Goal: Task Accomplishment & Management: Manage account settings

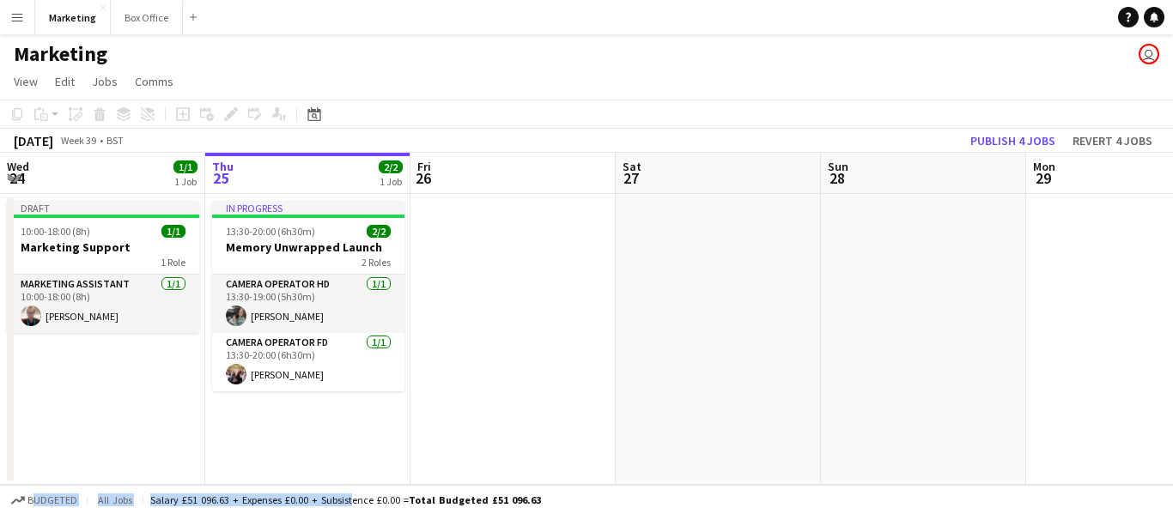
drag, startPoint x: 347, startPoint y: 490, endPoint x: 385, endPoint y: 475, distance: 41.6
click at [385, 475] on app-board "Marketing user View Day view expanded Day view collapsed Month view Date picker…" at bounding box center [586, 274] width 1173 height 480
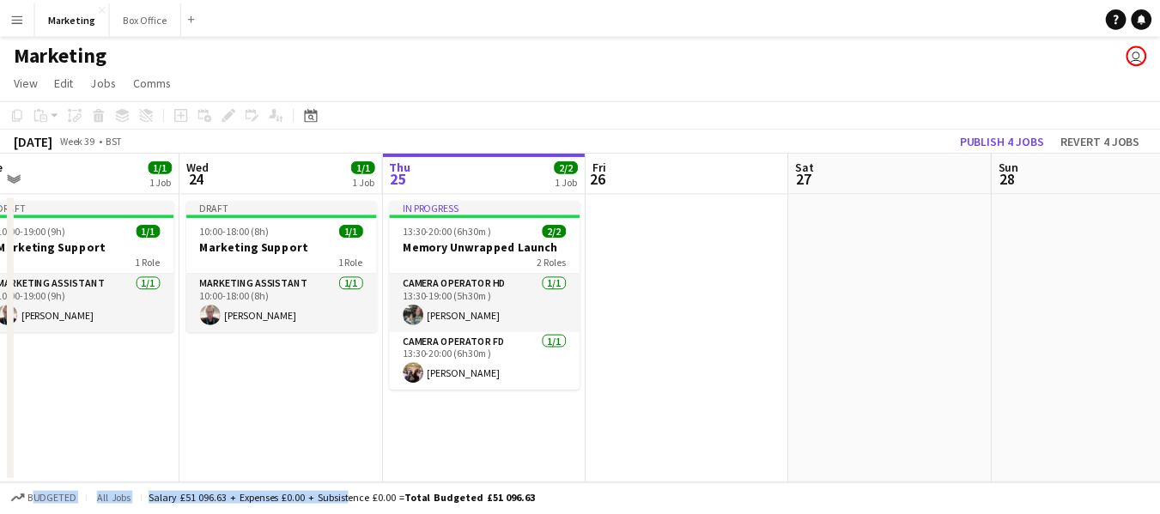
scroll to position [0, 402]
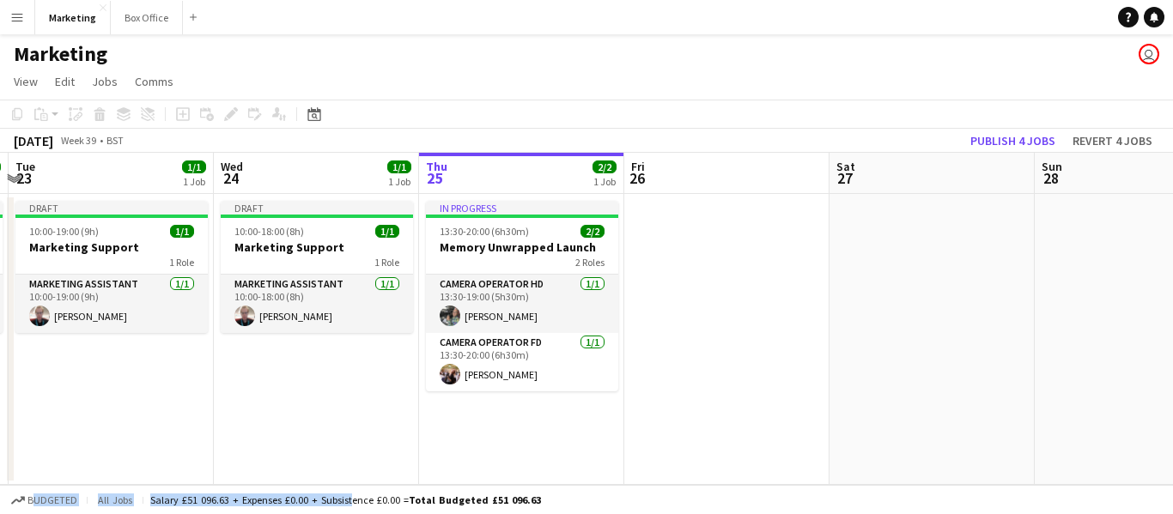
drag, startPoint x: 305, startPoint y: 449, endPoint x: 518, endPoint y: 446, distance: 213.8
click at [518, 446] on app-calendar-viewport "Sun 21 Mon 22 1/1 1 Job Tue 23 1/1 1 Job Wed 24 1/1 1 Job Thu 25 2/2 1 Job Fri …" at bounding box center [586, 319] width 1173 height 332
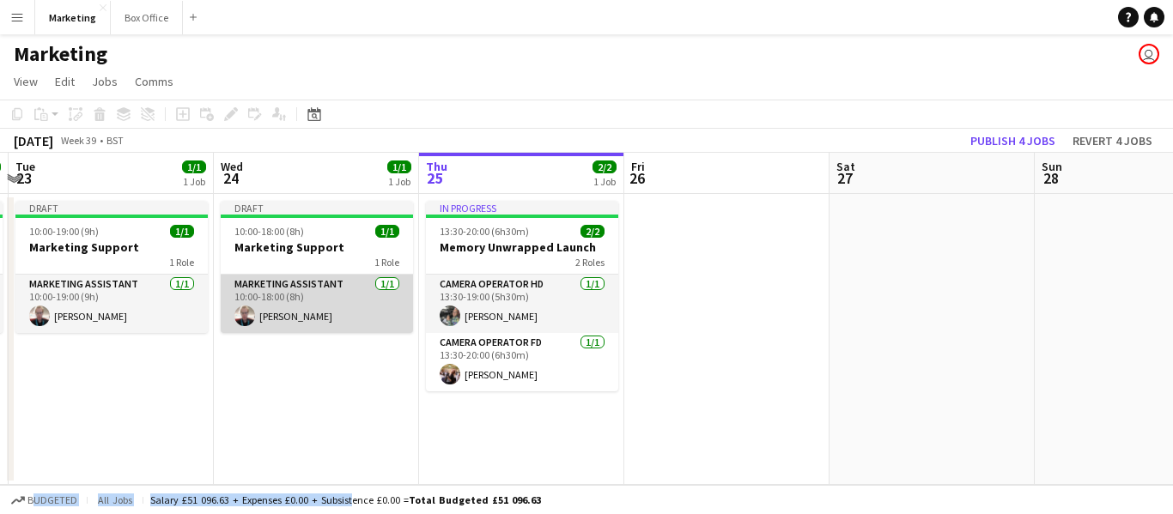
click at [291, 303] on app-card-role "Marketing Assistant [DATE] 10:00-18:00 (8h) [PERSON_NAME]" at bounding box center [317, 304] width 192 height 58
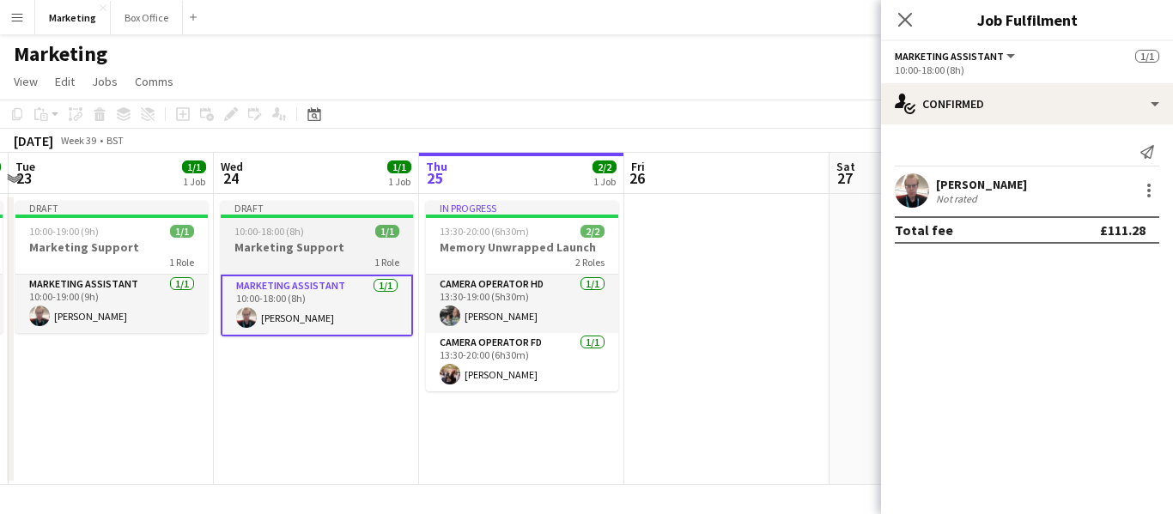
click at [277, 230] on span "10:00-18:00 (8h)" at bounding box center [269, 231] width 70 height 13
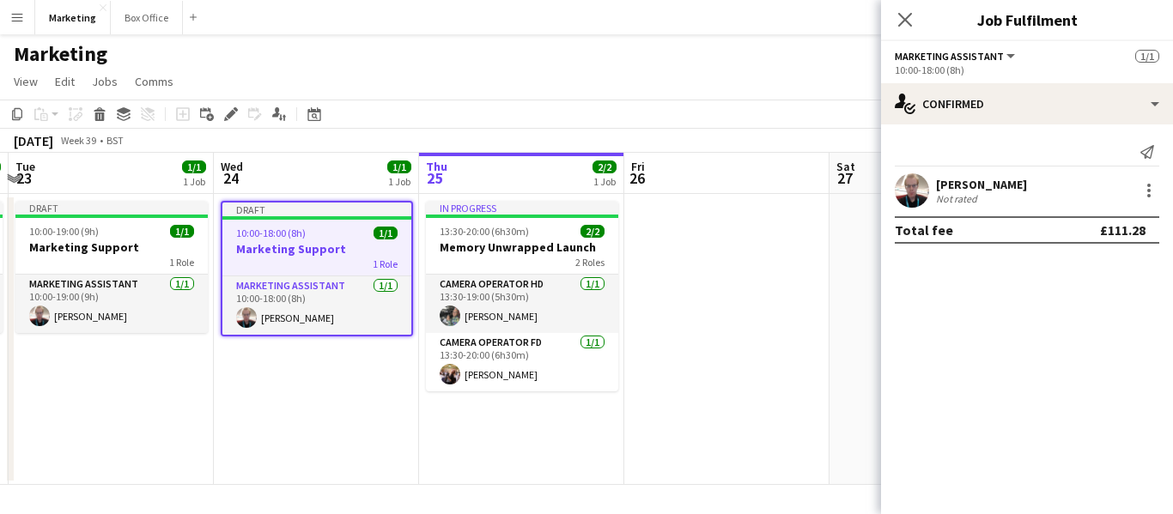
click at [488, 461] on app-date-cell "In progress 13:30-20:00 (6h30m) 2/2 Memory Unwrapped Launch 2 Roles Camera Oper…" at bounding box center [521, 339] width 205 height 291
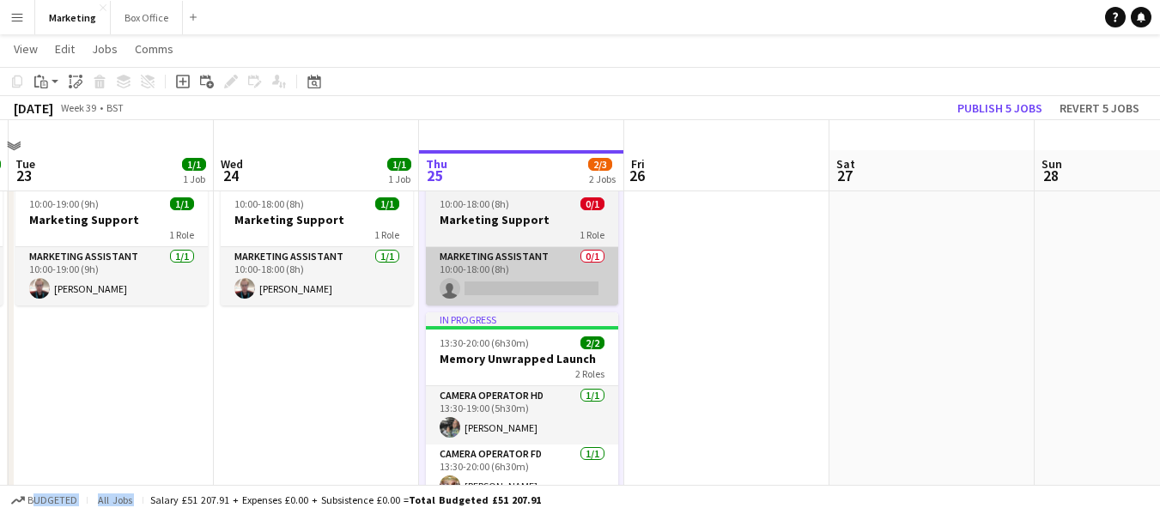
scroll to position [0, 0]
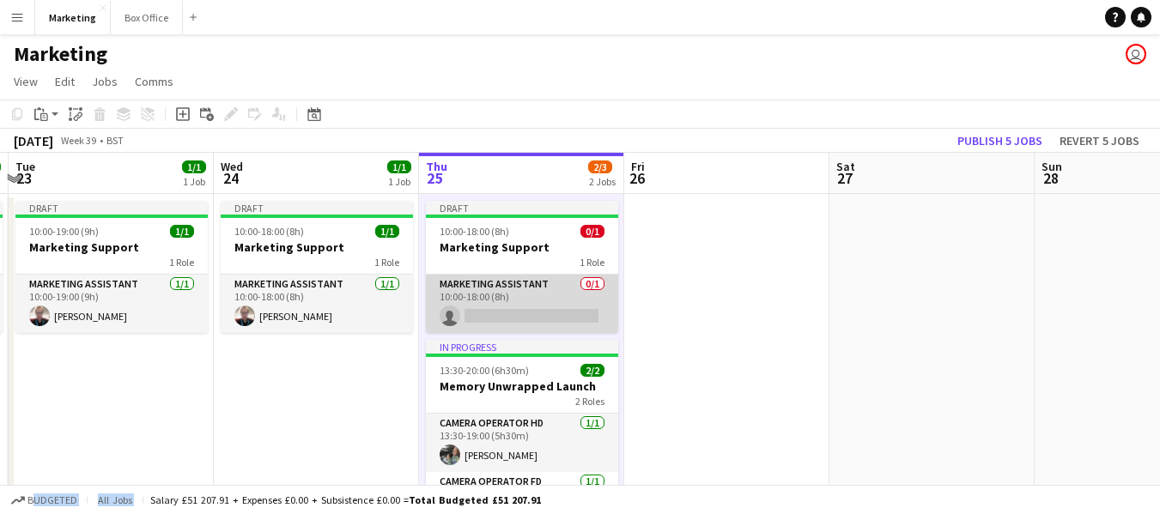
click at [476, 289] on app-card-role "Marketing Assistant 0/1 10:00-18:00 (8h) single-neutral-actions" at bounding box center [522, 304] width 192 height 58
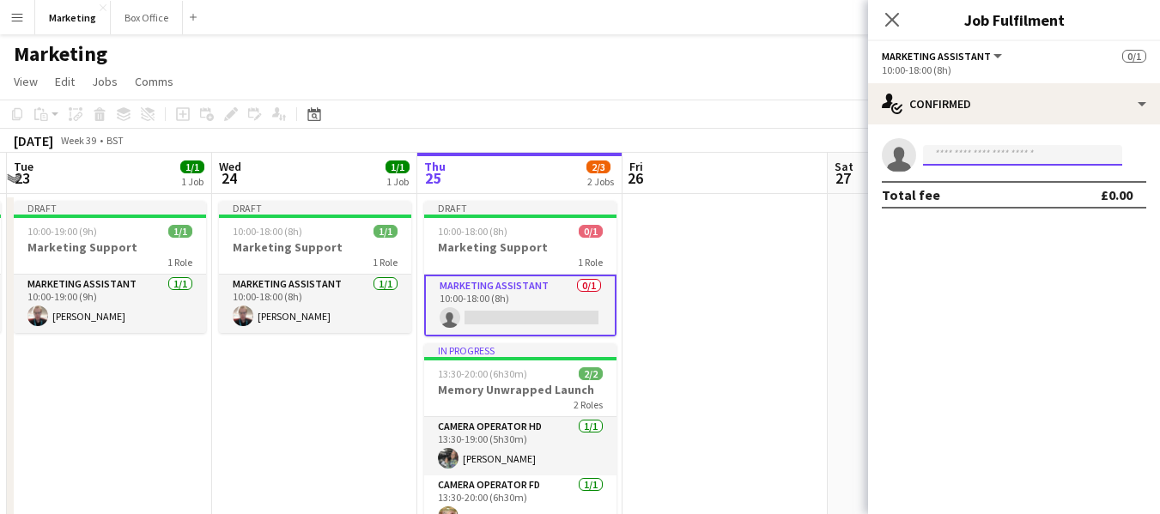
click at [978, 155] on input at bounding box center [1022, 155] width 199 height 21
type input "*"
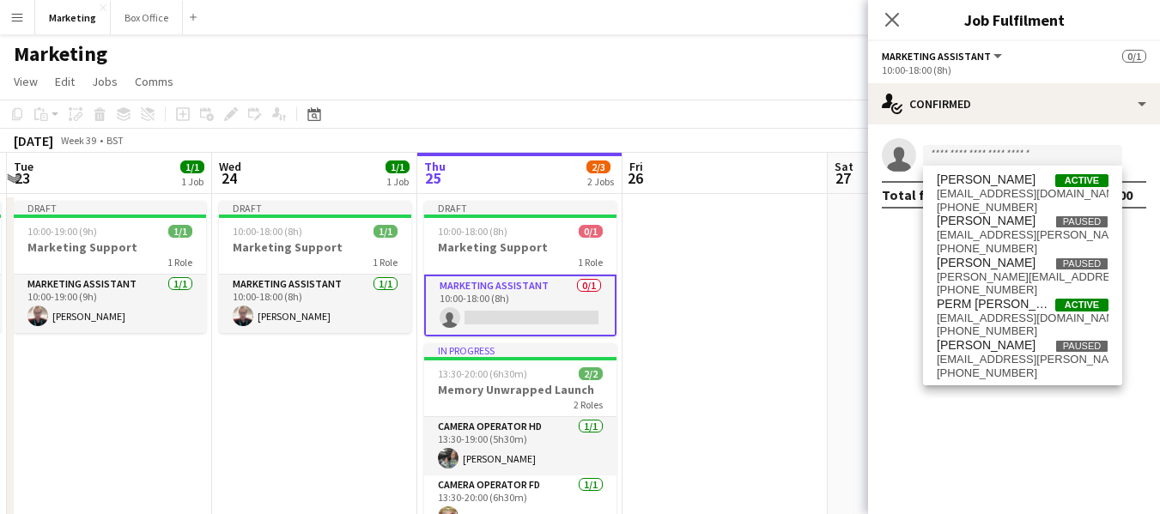
click at [925, 65] on div "10:00-18:00 (8h)" at bounding box center [1014, 70] width 264 height 13
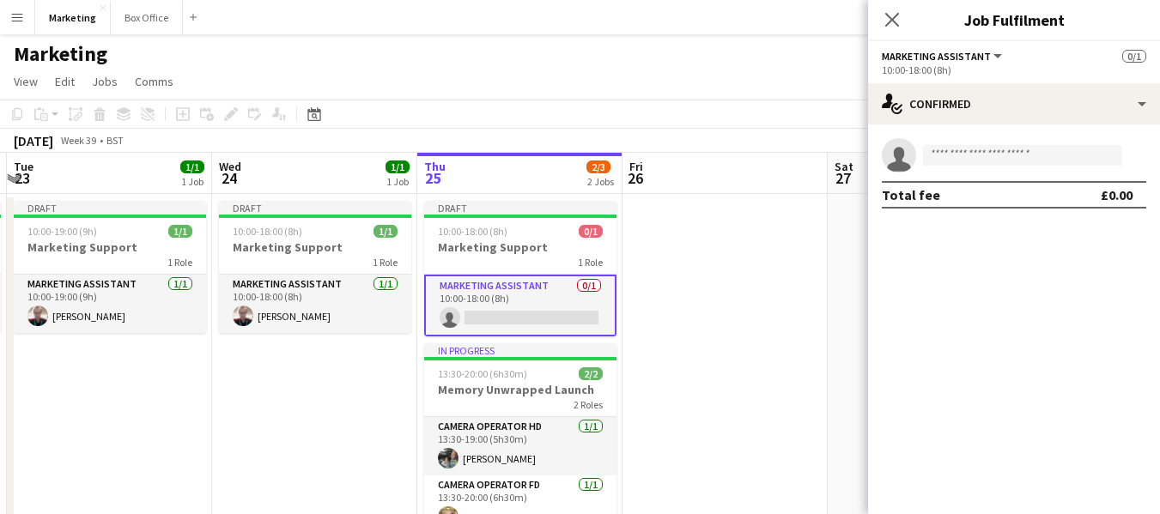
click at [913, 72] on div "10:00-18:00 (8h)" at bounding box center [1014, 70] width 264 height 13
click at [996, 58] on button "Marketing Assistant" at bounding box center [943, 56] width 123 height 13
click at [882, 55] on span "Marketing Assistant" at bounding box center [936, 56] width 109 height 13
click at [889, 60] on span "Marketing Assistant" at bounding box center [936, 56] width 109 height 13
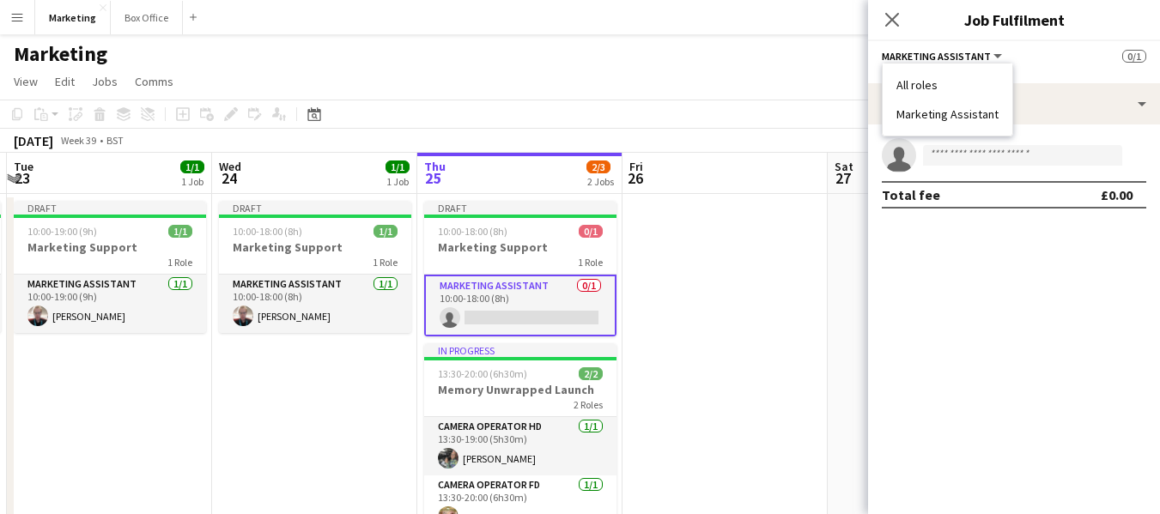
click at [889, 60] on span "Marketing Assistant" at bounding box center [936, 56] width 109 height 13
click at [897, 68] on div "10:00-18:00 (8h)" at bounding box center [1014, 70] width 264 height 13
click at [886, 20] on icon "Close pop-in" at bounding box center [891, 19] width 16 height 16
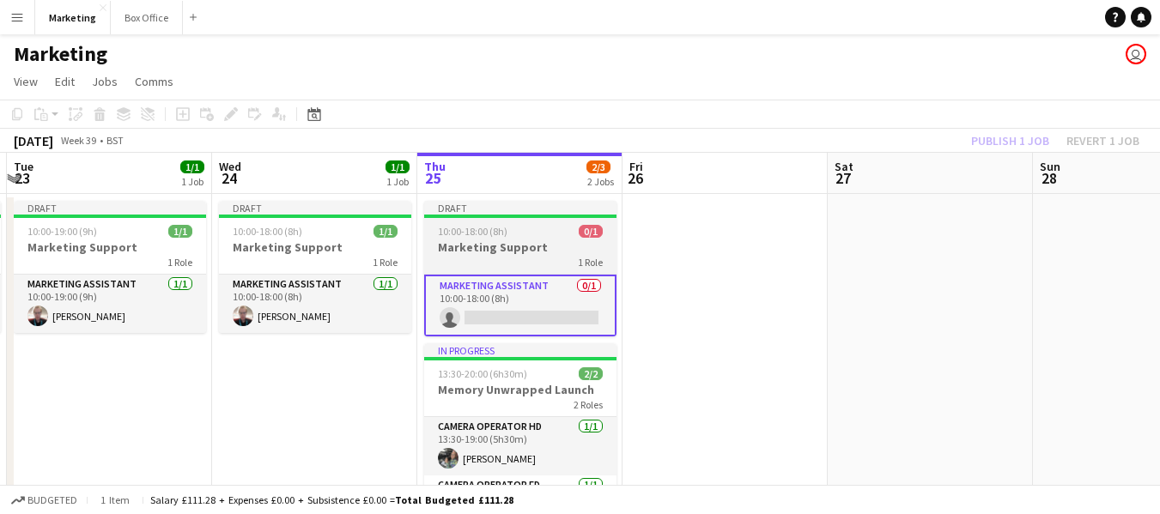
click at [488, 237] on span "10:00-18:00 (8h)" at bounding box center [473, 231] width 70 height 13
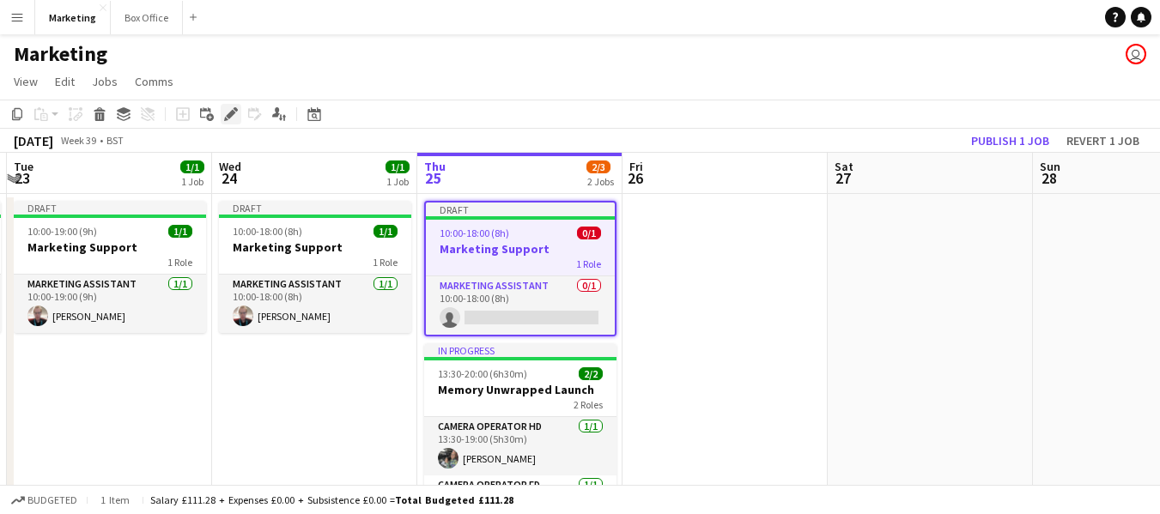
click at [227, 113] on icon "Edit" at bounding box center [231, 114] width 14 height 14
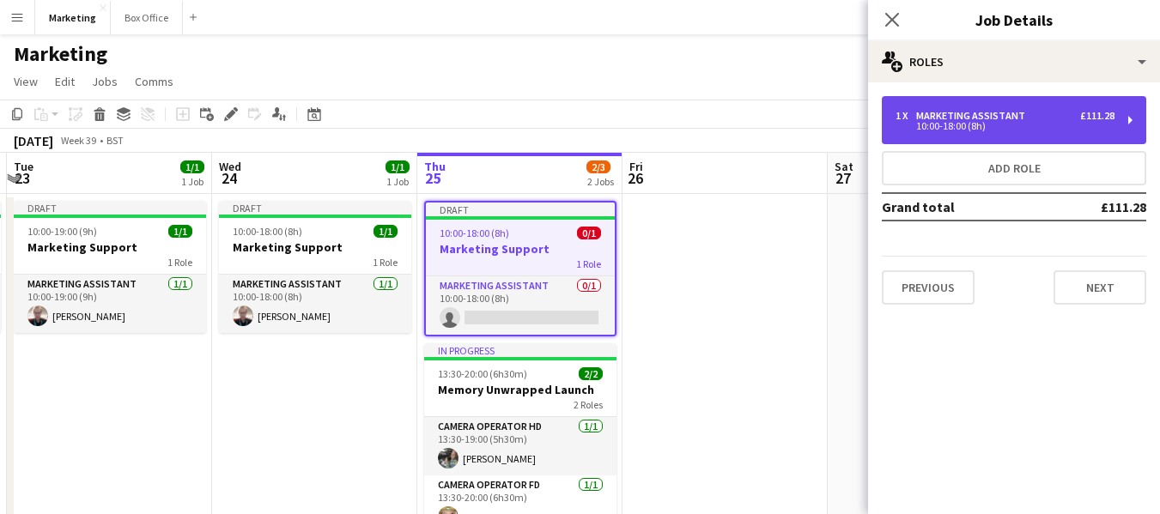
click at [1068, 117] on div "1 x Marketing Assistant £111.28" at bounding box center [1004, 116] width 219 height 12
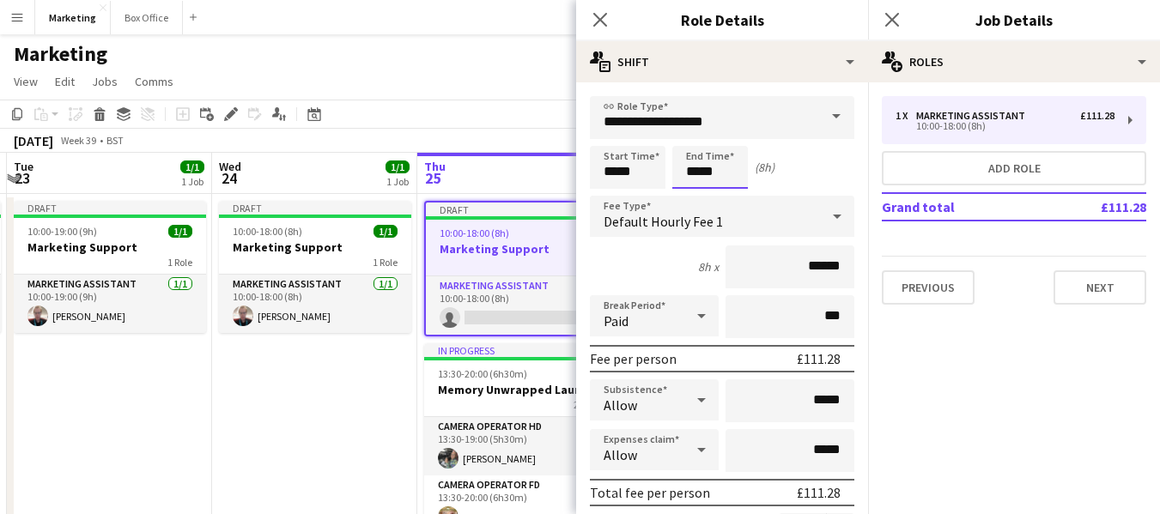
click at [697, 175] on input "*****" at bounding box center [710, 167] width 76 height 43
type input "*****"
click at [950, 423] on mat-expansion-panel "pencil3 General details 1 x Marketing Assistant £111.28 10:00-18:00 (8h) Add ro…" at bounding box center [1014, 298] width 292 height 432
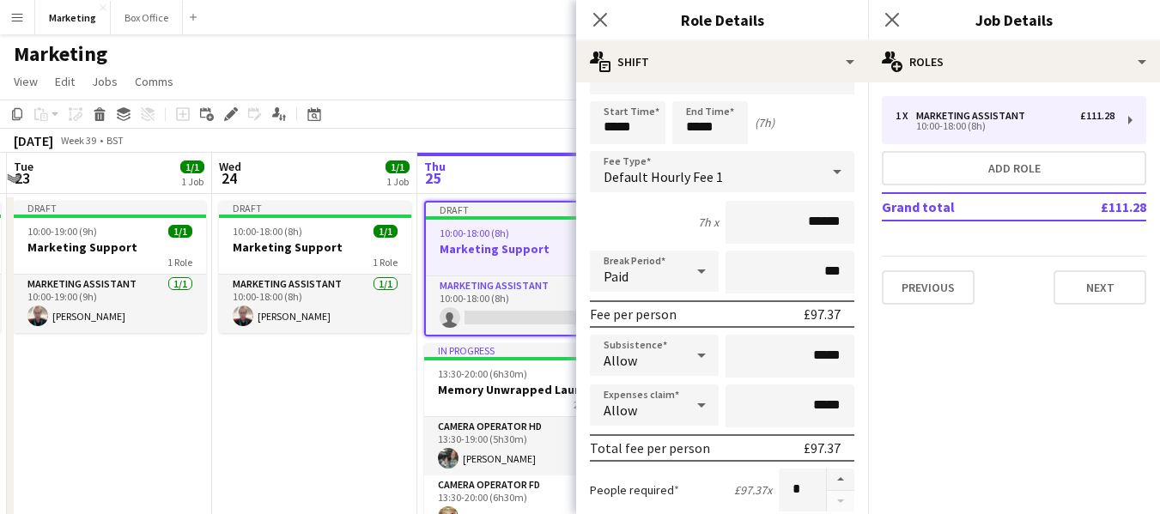
scroll to position [0, 0]
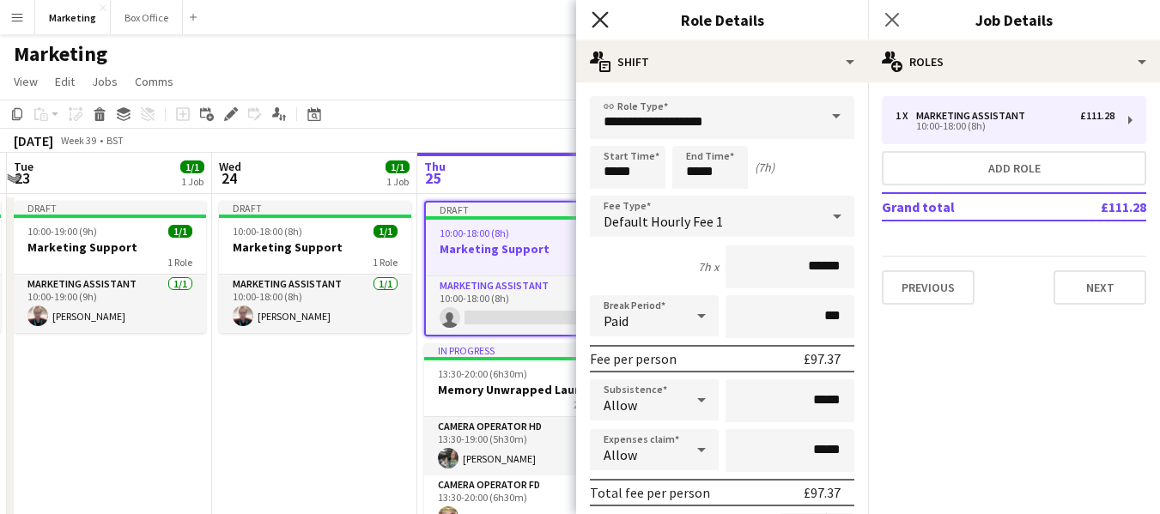
click at [601, 10] on app-icon "Close pop-in" at bounding box center [600, 20] width 25 height 25
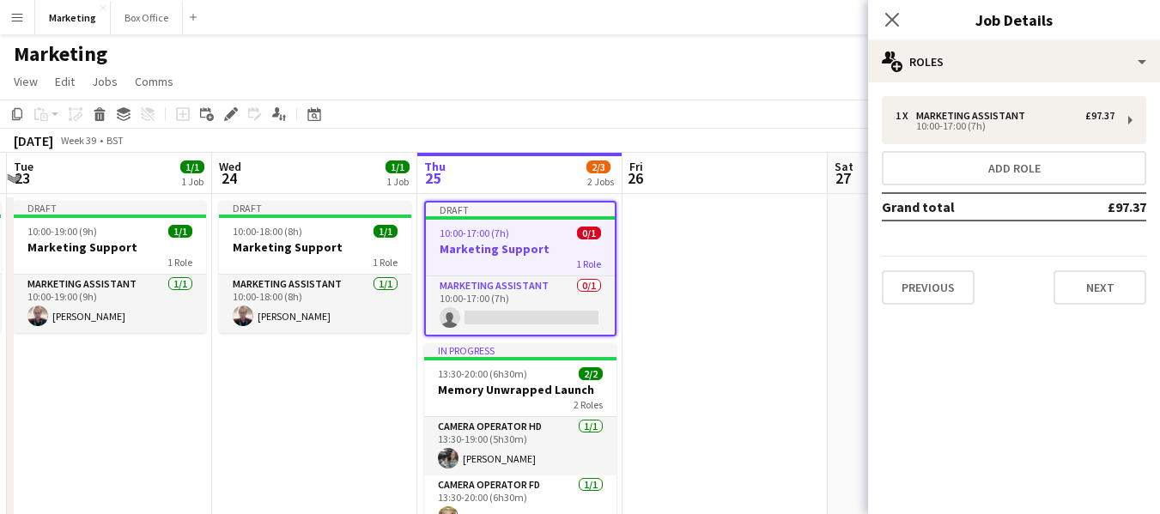
click at [1022, 254] on div "1 x Marketing Assistant £97.37 10:00-17:00 (7h) Add role Grand total £97.37 Pre…" at bounding box center [1014, 200] width 292 height 209
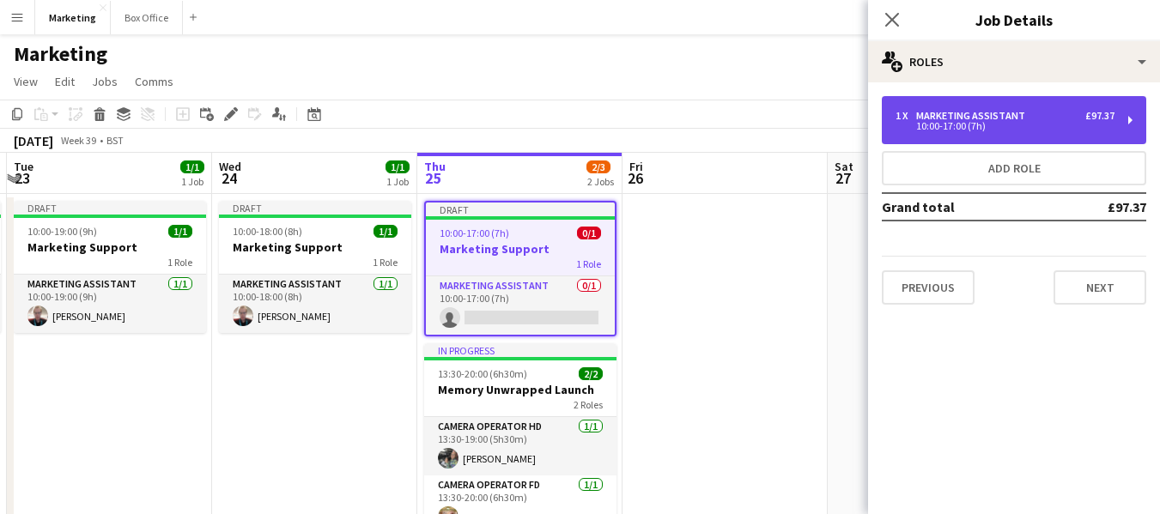
click at [967, 113] on div "Marketing Assistant" at bounding box center [974, 116] width 116 height 12
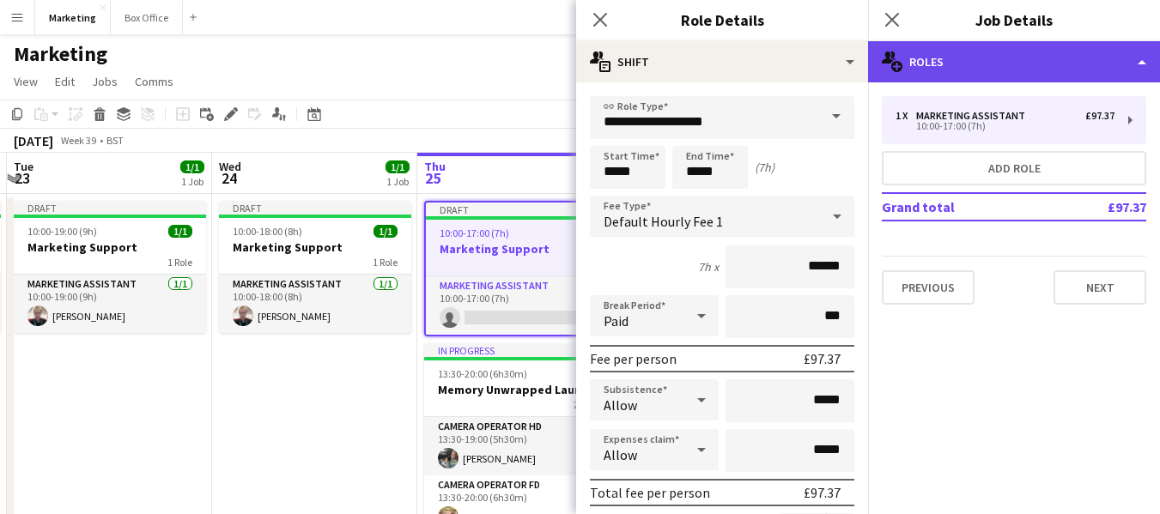
click at [928, 58] on div "multiple-users-add Roles" at bounding box center [1014, 61] width 292 height 41
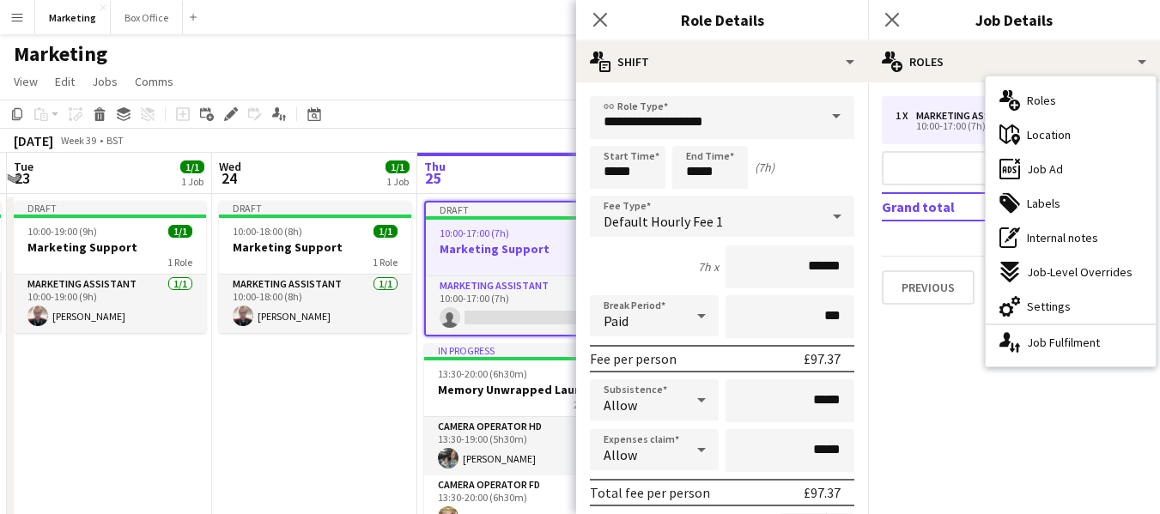
click at [917, 396] on mat-expansion-panel "pencil3 General details 1 x Marketing Assistant £97.37 10:00-17:00 (7h) Add rol…" at bounding box center [1014, 298] width 292 height 432
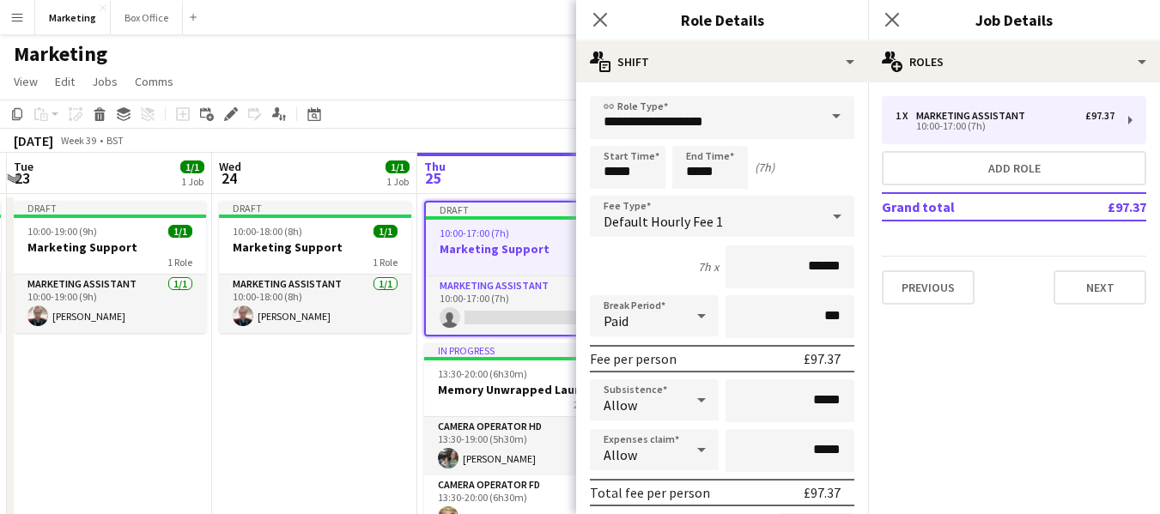
click at [1033, 358] on mat-expansion-panel "pencil3 General details 1 x Marketing Assistant £97.37 10:00-17:00 (7h) Add rol…" at bounding box center [1014, 298] width 292 height 432
click at [403, 138] on div "[DATE] Week 39 • BST Publish 1 job Revert 1 job" at bounding box center [580, 141] width 1160 height 24
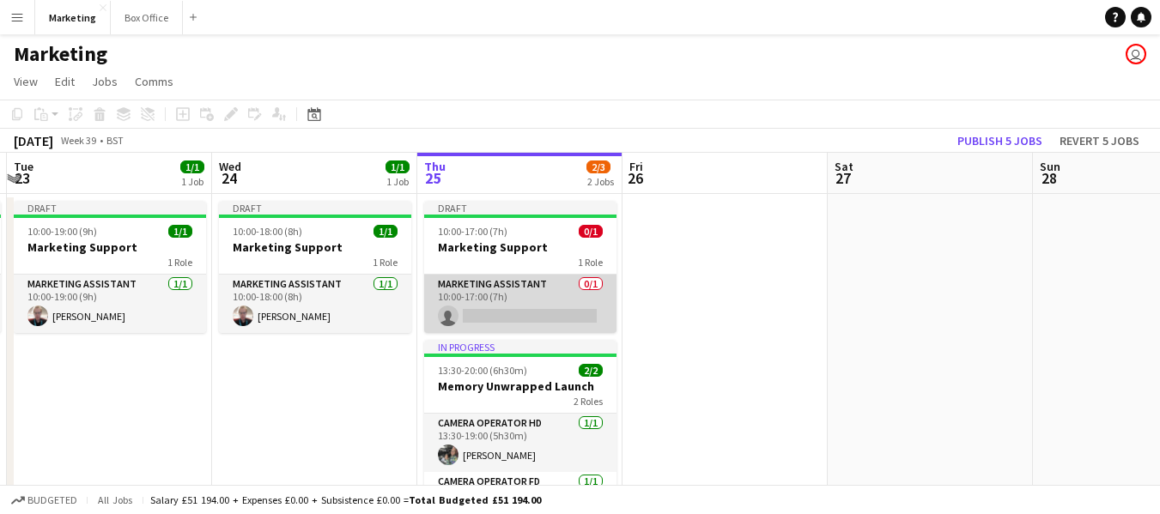
click at [487, 300] on app-card-role "Marketing Assistant 0/1 10:00-17:00 (7h) single-neutral-actions" at bounding box center [520, 304] width 192 height 58
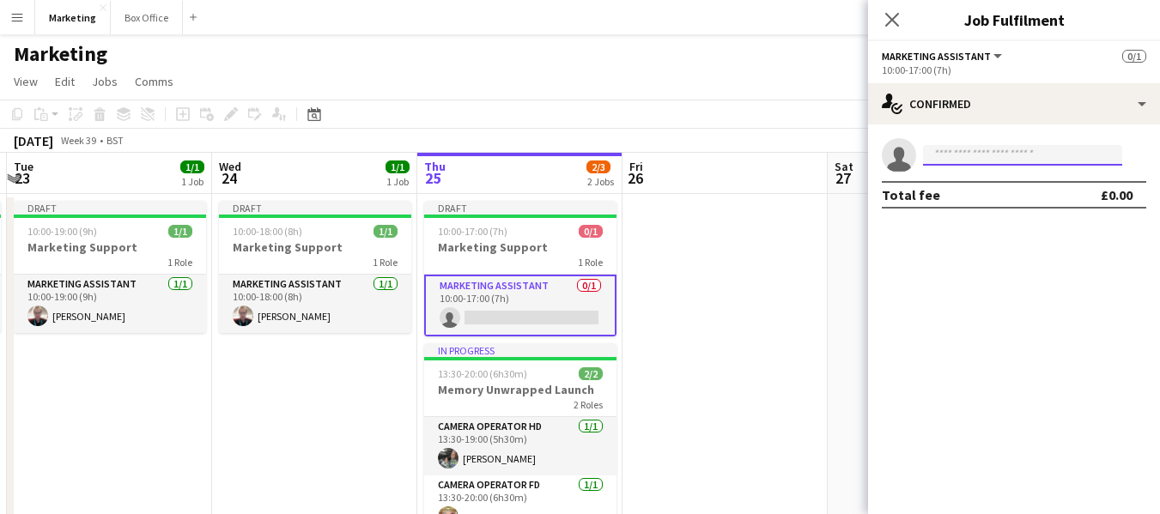
click at [982, 146] on input at bounding box center [1022, 155] width 199 height 21
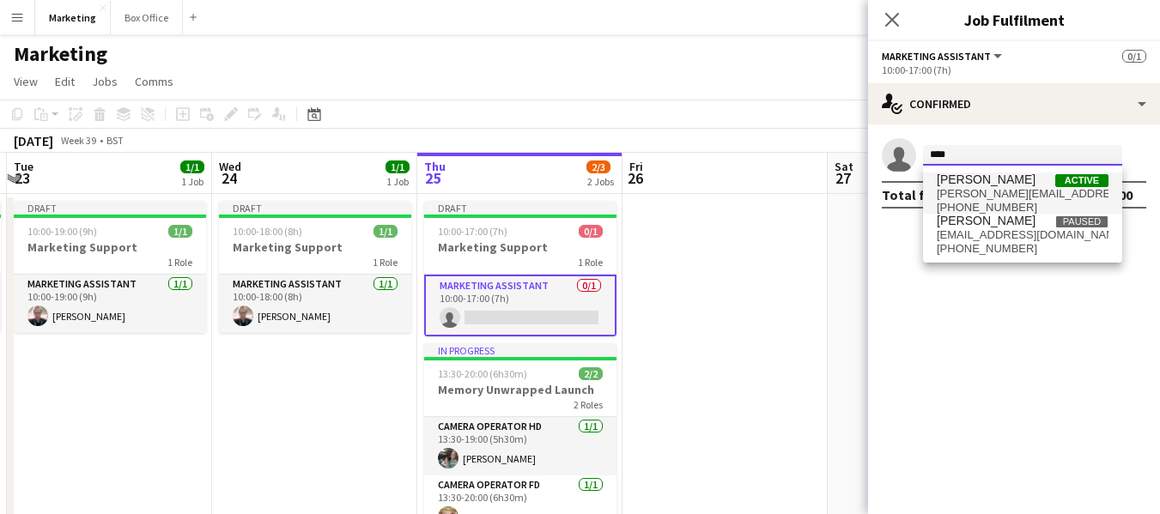
type input "****"
click at [979, 185] on span "[PERSON_NAME]" at bounding box center [986, 180] width 99 height 15
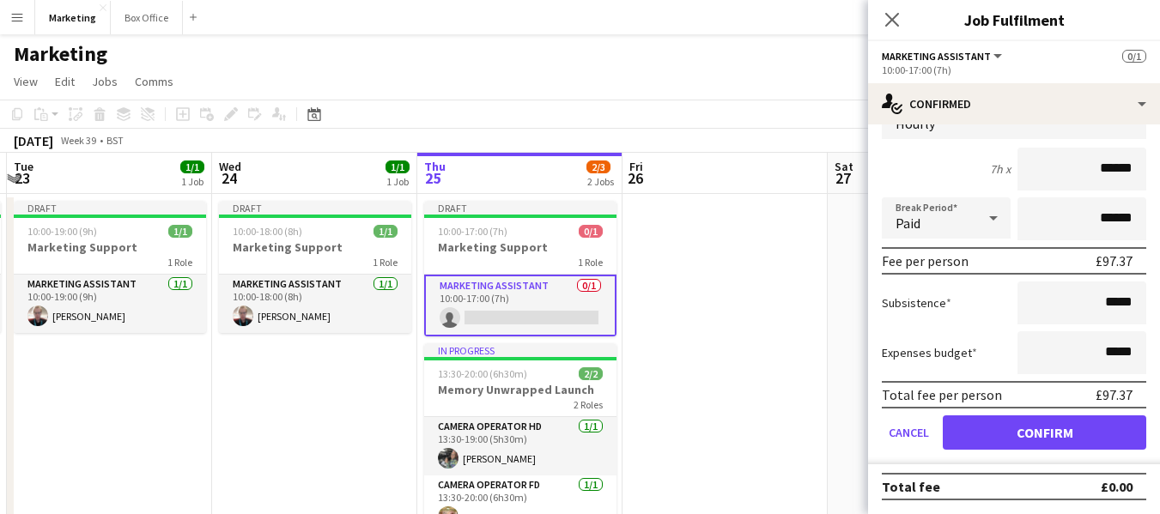
scroll to position [96, 0]
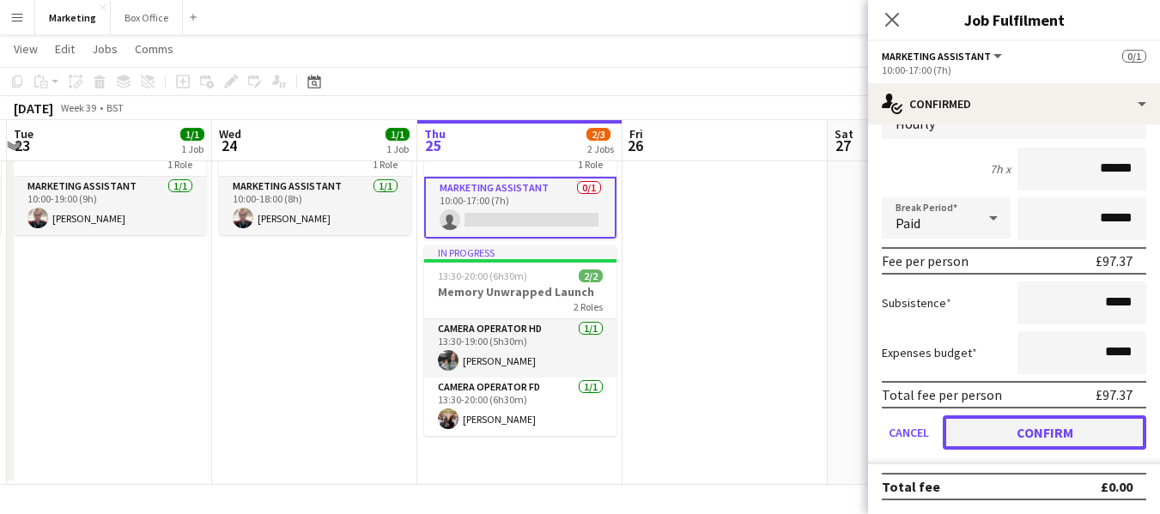
click at [1034, 440] on button "Confirm" at bounding box center [1044, 432] width 203 height 34
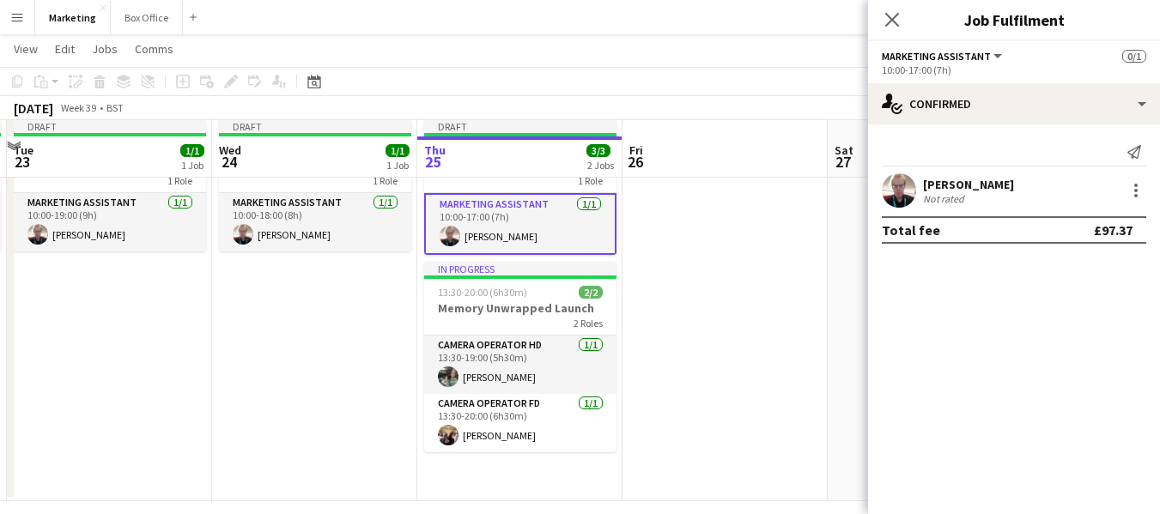
scroll to position [0, 0]
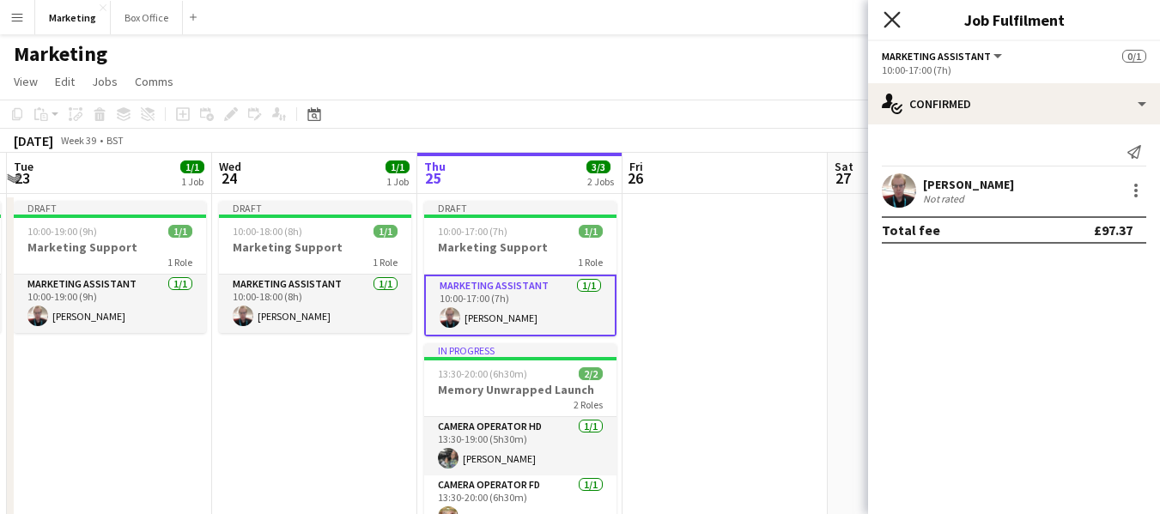
click at [888, 13] on icon "Close pop-in" at bounding box center [891, 19] width 16 height 16
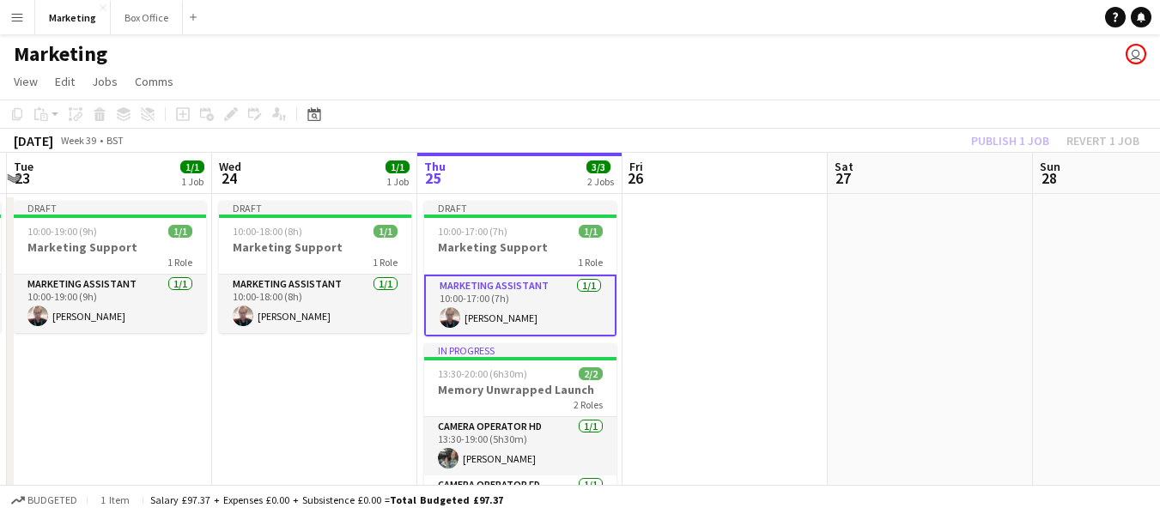
click at [297, 408] on app-date-cell "Draft 10:00-18:00 (8h) 1/1 Marketing Support 1 Role Marketing Assistant [DATE] …" at bounding box center [314, 388] width 205 height 389
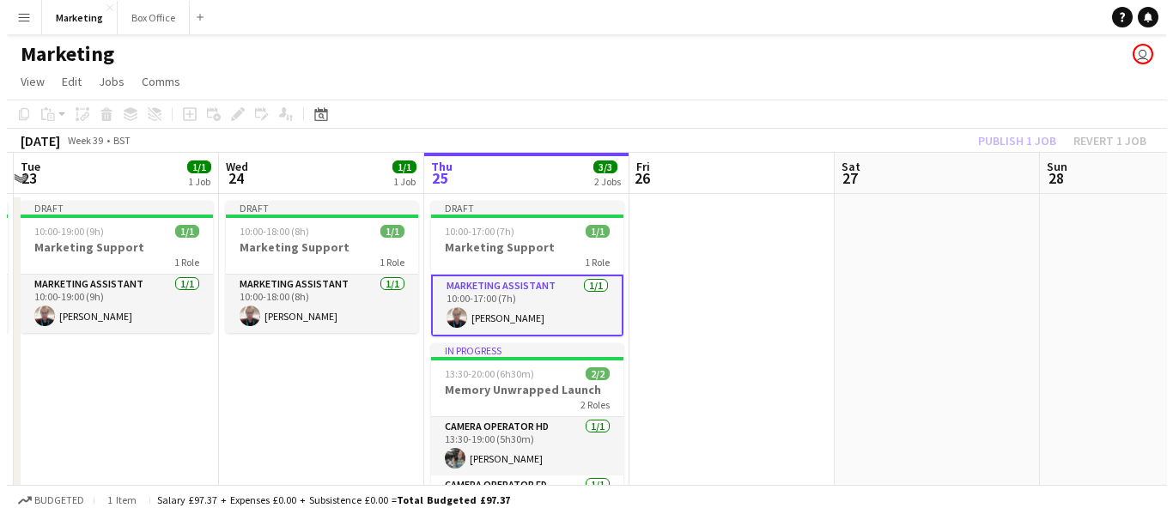
scroll to position [0, 403]
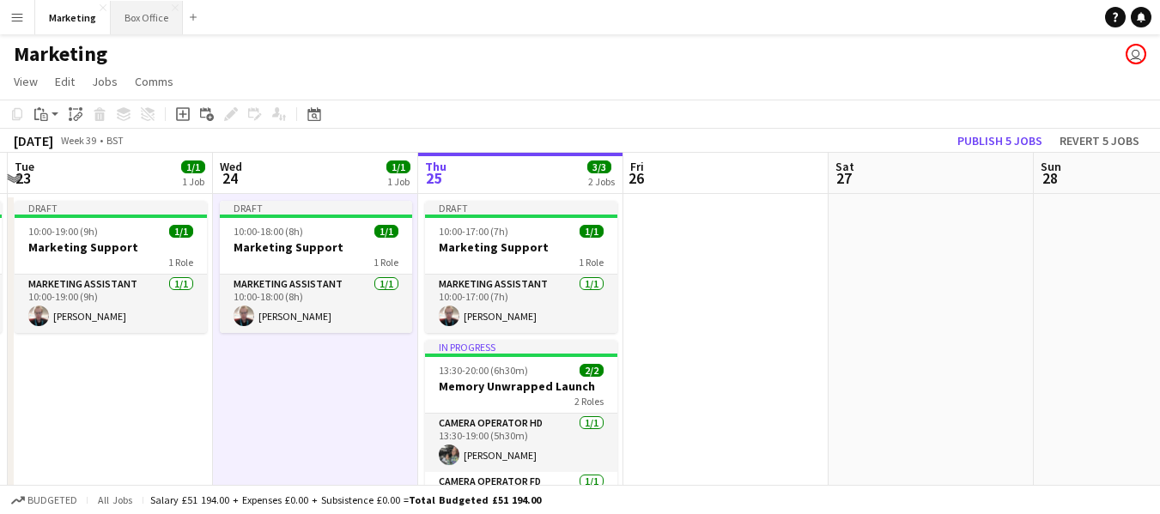
click at [136, 10] on button "Box Office Close" at bounding box center [147, 17] width 72 height 33
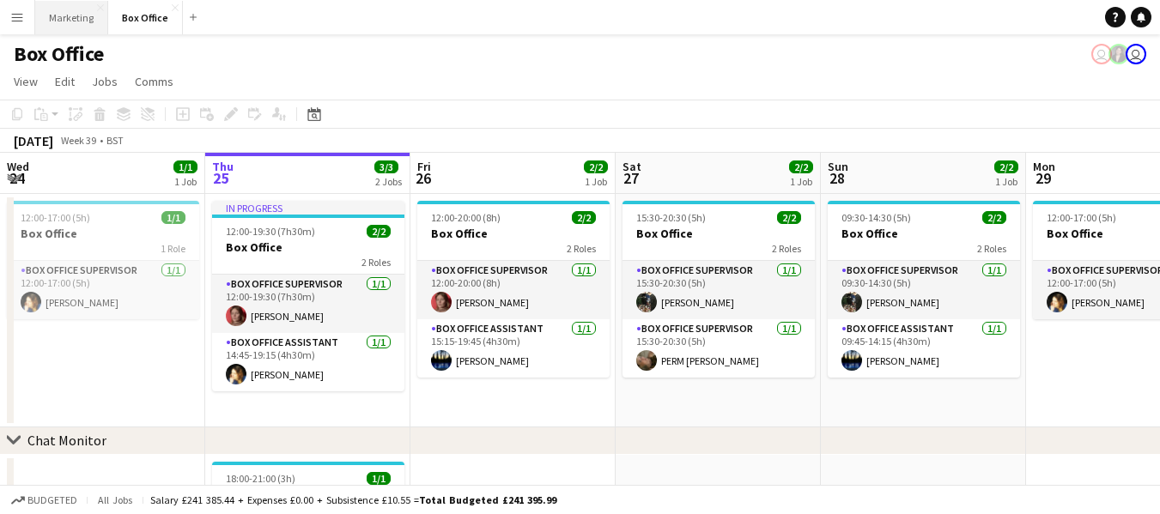
click at [61, 10] on button "Marketing Close" at bounding box center [71, 17] width 73 height 33
